Goal: Task Accomplishment & Management: Use online tool/utility

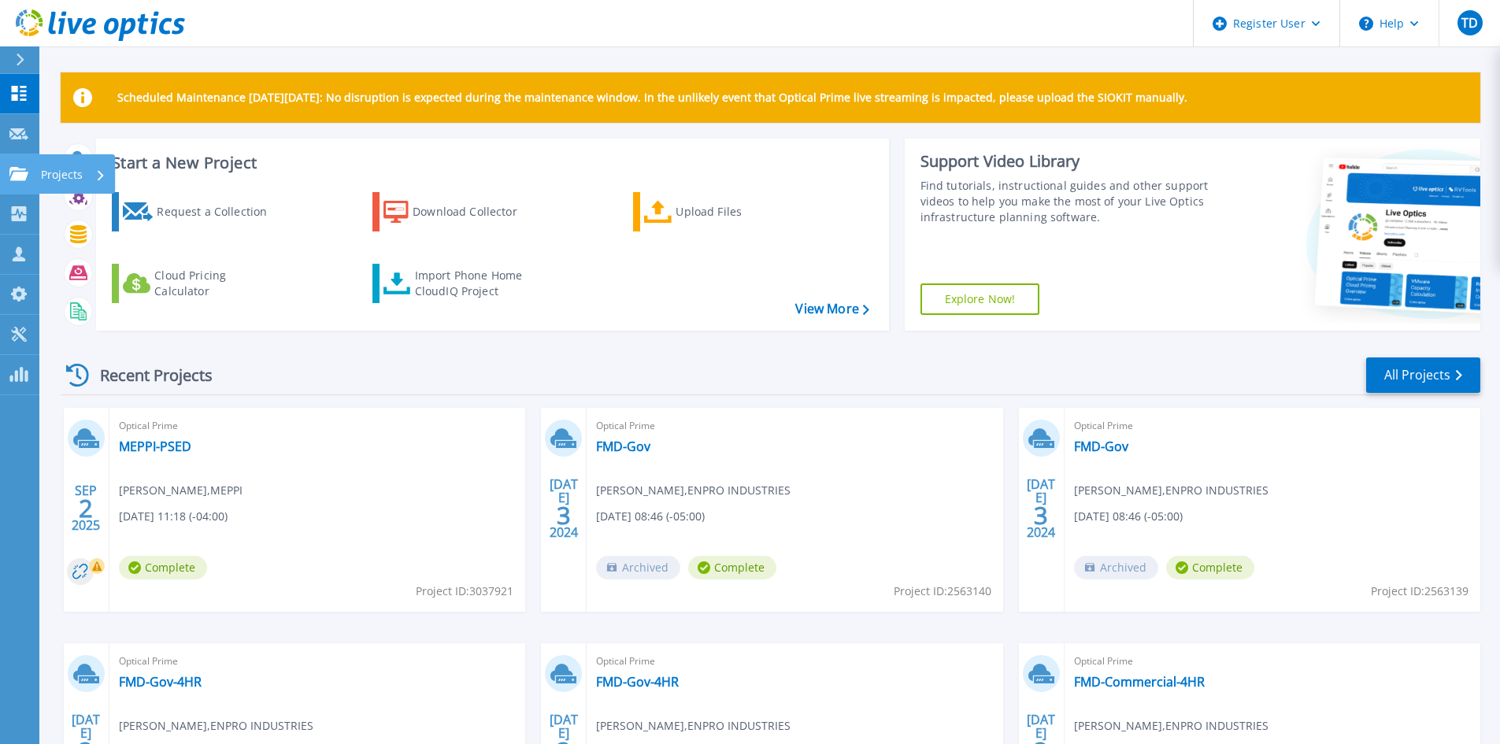
click at [27, 179] on icon at bounding box center [18, 173] width 19 height 13
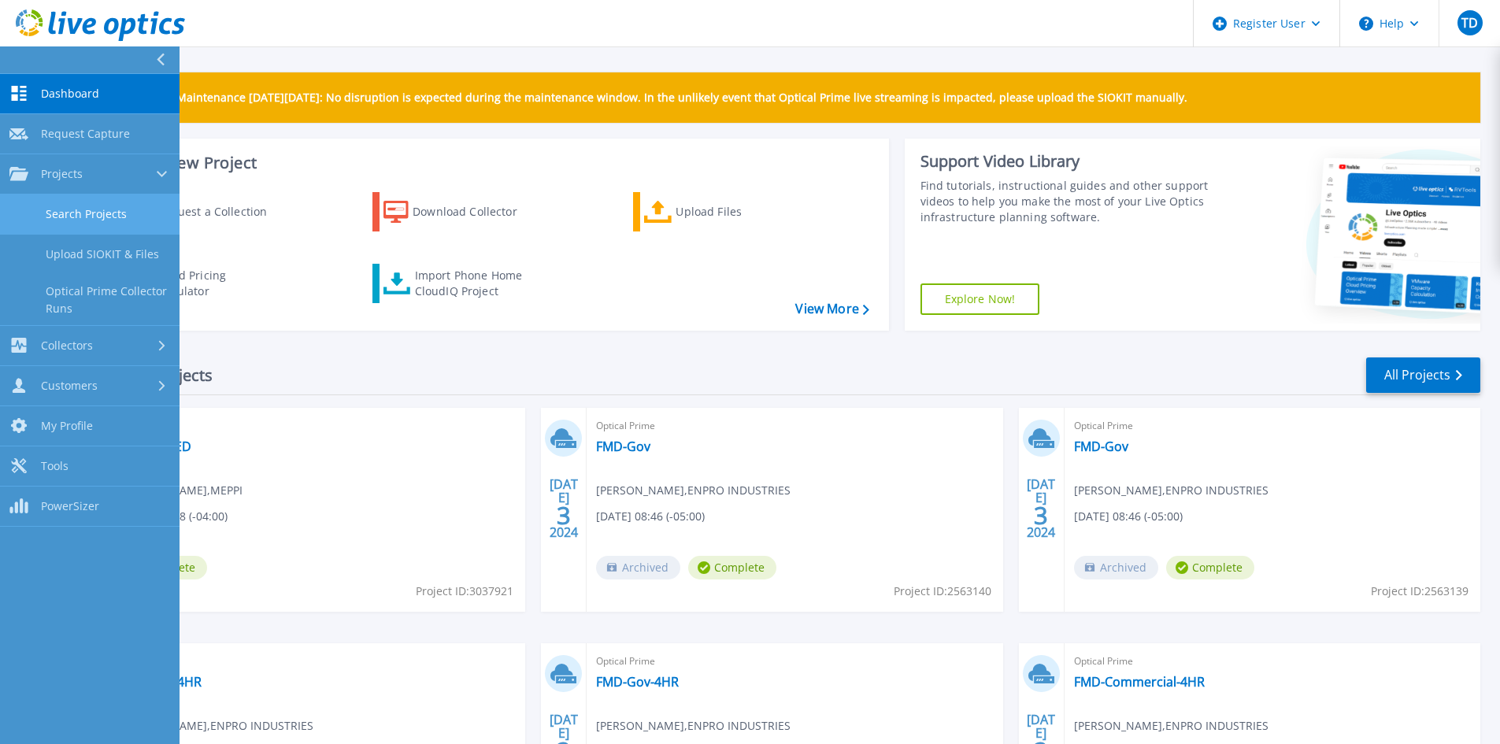
click at [129, 213] on link "Search Projects" at bounding box center [89, 214] width 179 height 40
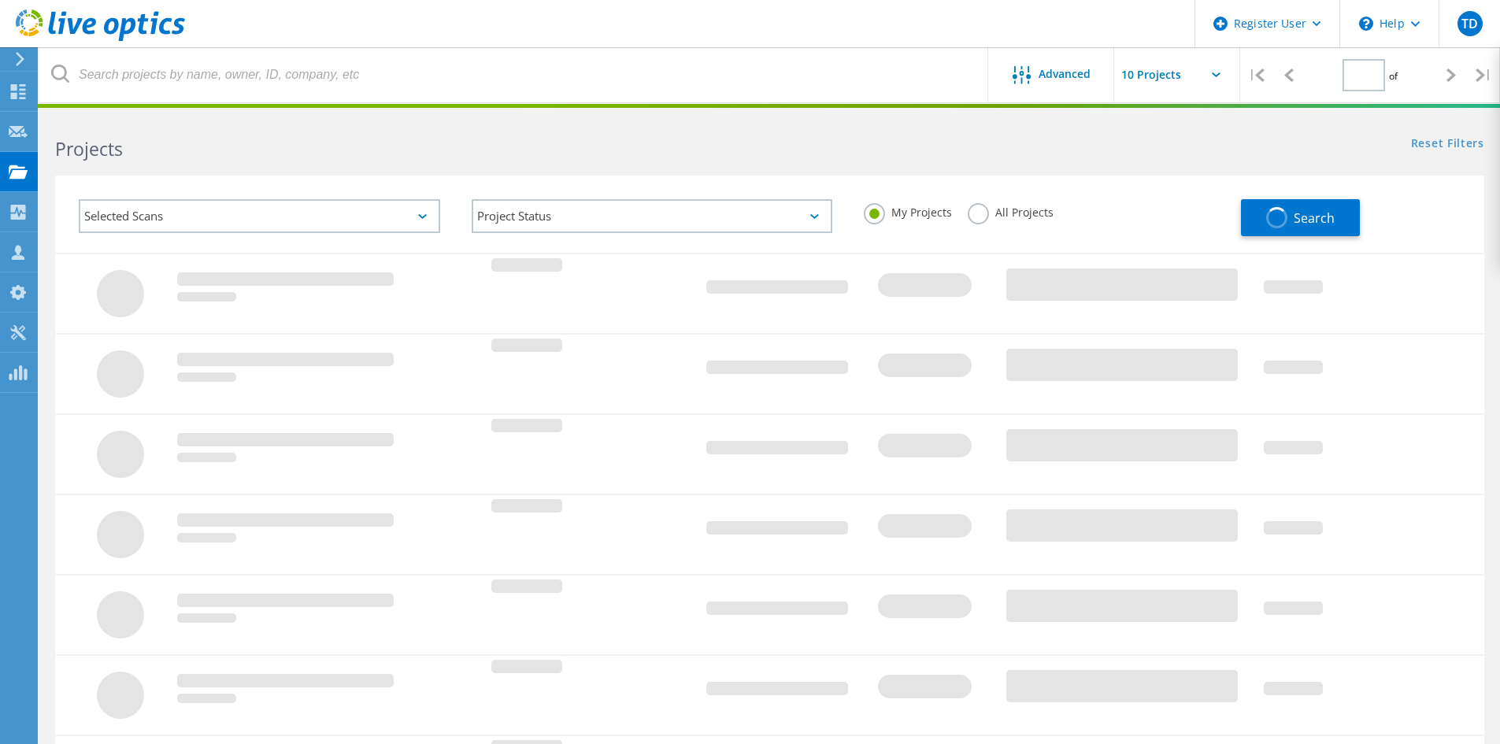
type input "1"
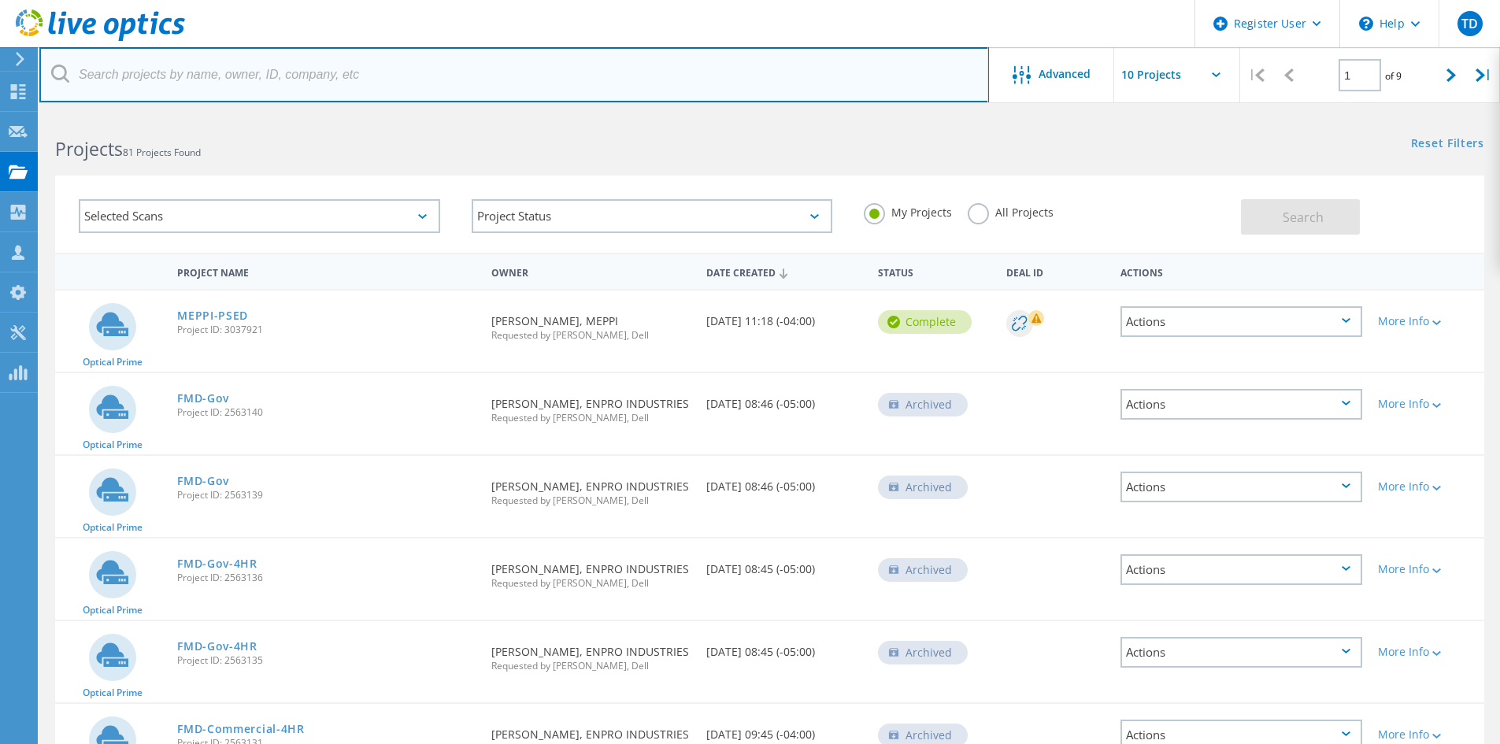
click at [194, 84] on input "text" at bounding box center [513, 74] width 949 height 55
paste input "mark.eslinger@kintsugisystems.com"
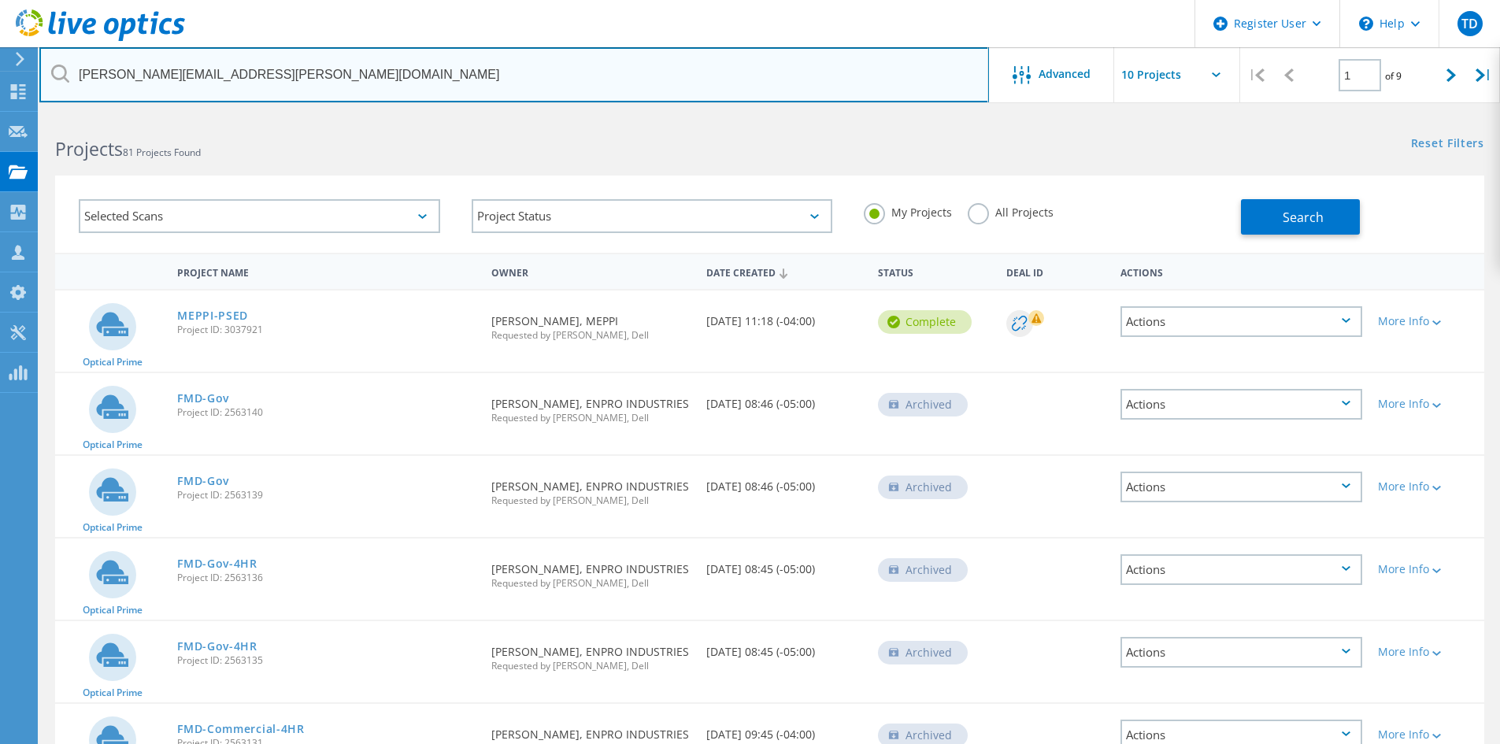
type input "mark.eslinger@kintsugisystems.com"
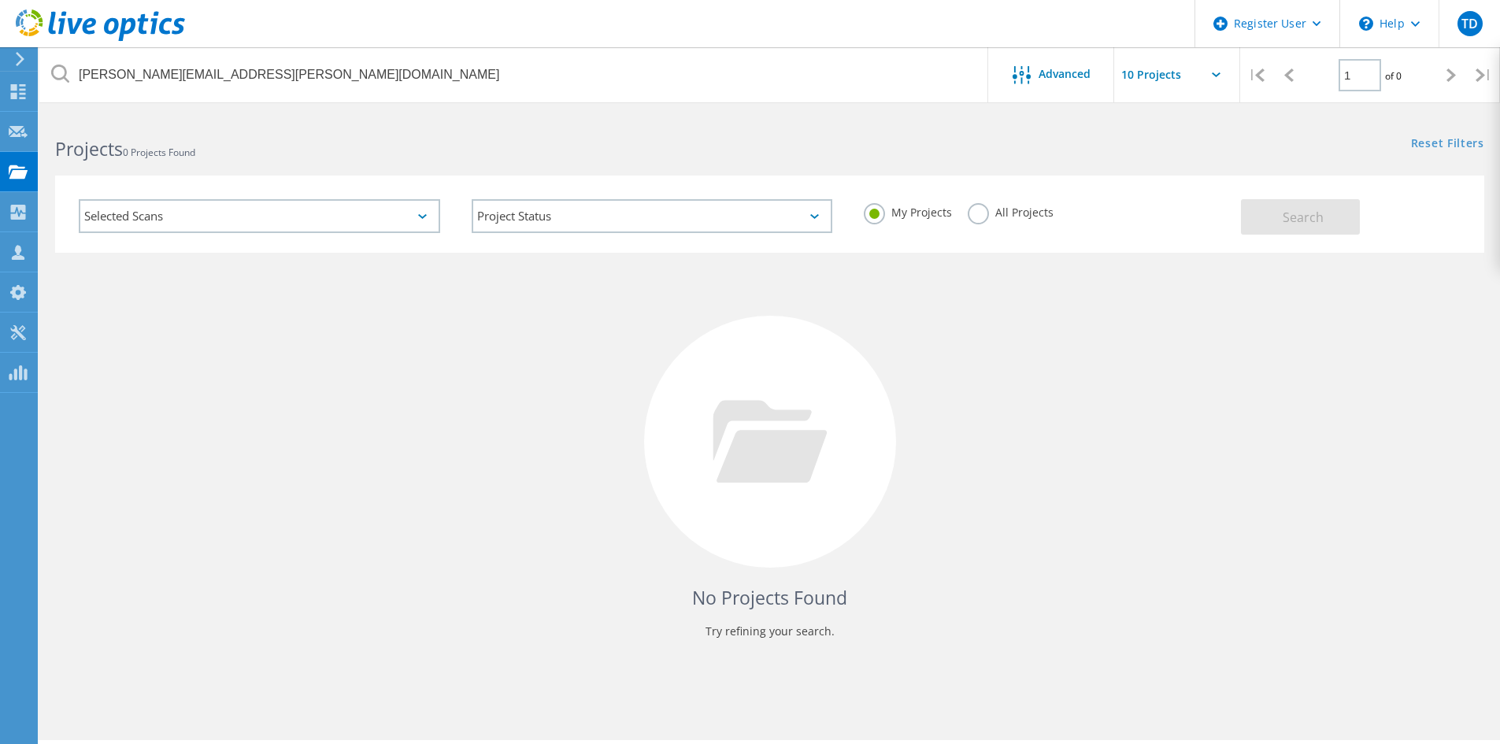
click at [983, 216] on label "All Projects" at bounding box center [1011, 210] width 86 height 15
click at [0, 0] on input "All Projects" at bounding box center [0, 0] width 0 height 0
click at [1287, 213] on span "Search" at bounding box center [1302, 217] width 41 height 17
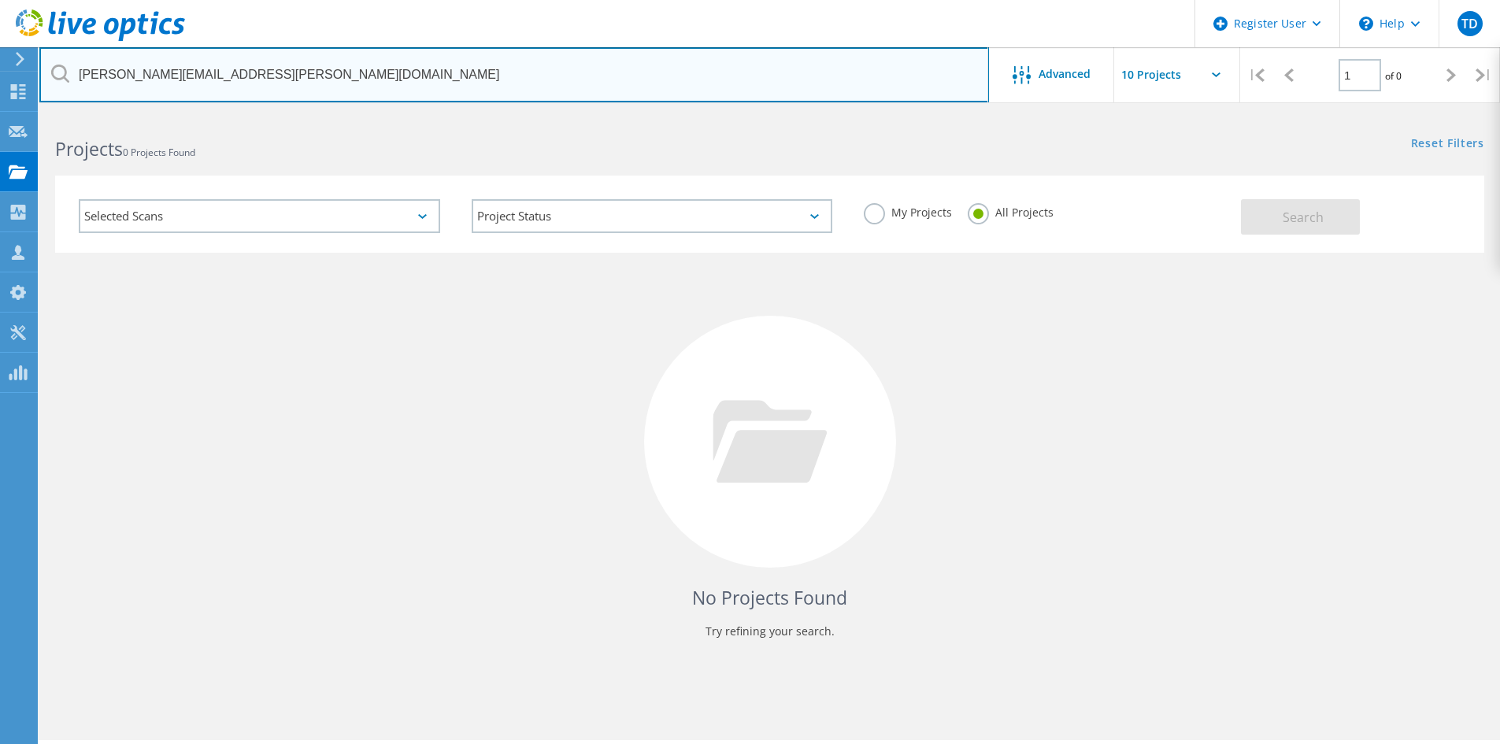
click at [117, 80] on input "mark.eslinger@kintsugisystems.com" at bounding box center [513, 74] width 949 height 55
